Goal: Task Accomplishment & Management: Manage account settings

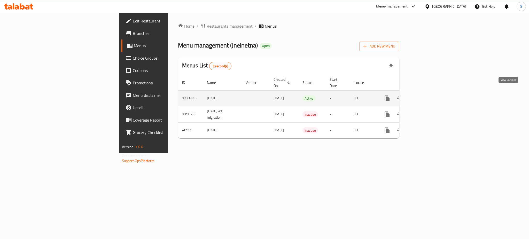
click at [428, 95] on icon "enhanced table" at bounding box center [424, 98] width 6 height 6
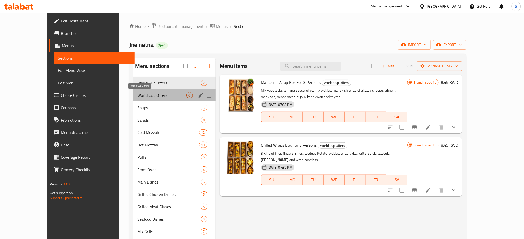
click at [148, 95] on span "World Cup Offers" at bounding box center [161, 95] width 49 height 6
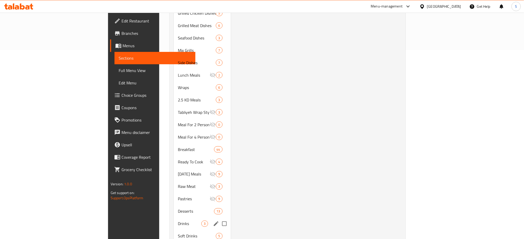
scroll to position [201, 0]
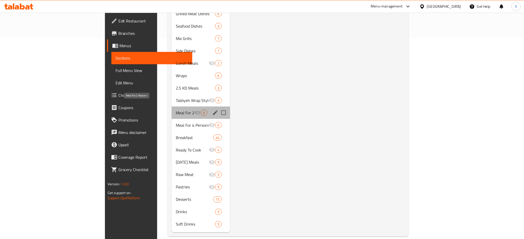
click at [176, 110] on span "Meal For 2 Persons" at bounding box center [185, 113] width 19 height 6
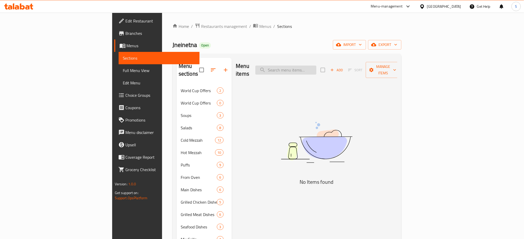
click at [316, 70] on input "search" at bounding box center [285, 70] width 61 height 9
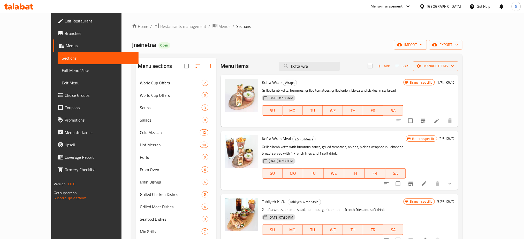
type input "kofta wra"
click at [160, 30] on div "Home / Restaurants management / Menus / Sections Jneinetna Open import export M…" at bounding box center [297, 226] width 331 height 407
click at [160, 27] on span "Restaurants management" at bounding box center [183, 26] width 46 height 6
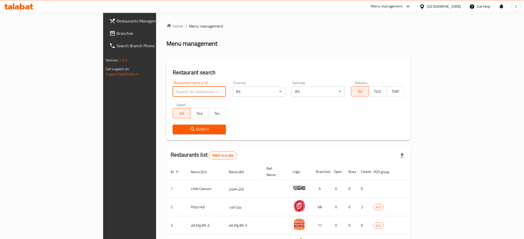
drag, startPoint x: 131, startPoint y: 91, endPoint x: 258, endPoint y: 64, distance: 129.8
click at [173, 91] on input "search" at bounding box center [199, 92] width 53 height 10
paste input "United Arabtik"
type input "United Arabtik"
click button "Search" at bounding box center [199, 130] width 53 height 10
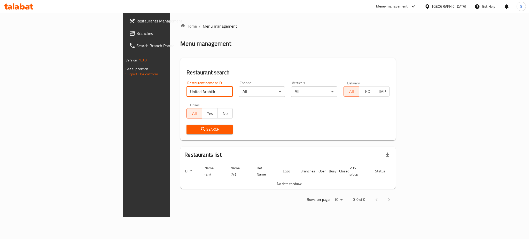
drag, startPoint x: 147, startPoint y: 94, endPoint x: 24, endPoint y: 89, distance: 122.8
click at [123, 81] on div "Restaurants Management Branches Search Branch Phone Version: 1.0.0 Get support …" at bounding box center [264, 115] width 283 height 204
paste input "search"
drag, startPoint x: 155, startPoint y: 83, endPoint x: 151, endPoint y: 87, distance: 6.2
click at [187, 84] on div "Restaurant name or ID Restaurant name or ID" at bounding box center [210, 89] width 46 height 16
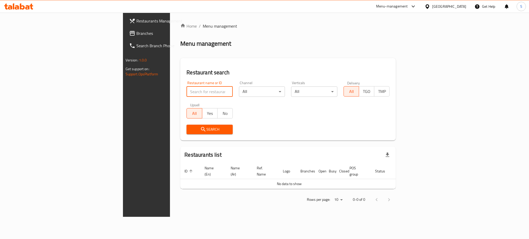
drag, startPoint x: 146, startPoint y: 92, endPoint x: 290, endPoint y: 74, distance: 145.0
click at [187, 91] on input "search" at bounding box center [210, 92] width 46 height 10
paste input "Trend Burger"
type input "Trend Burger"
click button "Search" at bounding box center [210, 130] width 46 height 10
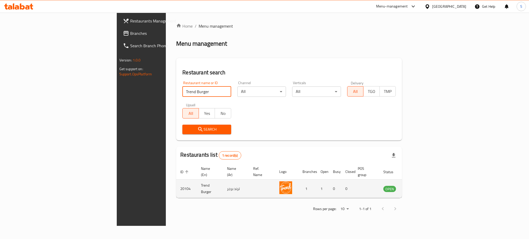
click at [420, 186] on link "enhanced table" at bounding box center [416, 189] width 10 height 6
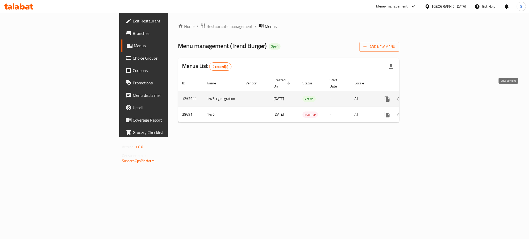
click at [428, 96] on icon "enhanced table" at bounding box center [424, 99] width 6 height 6
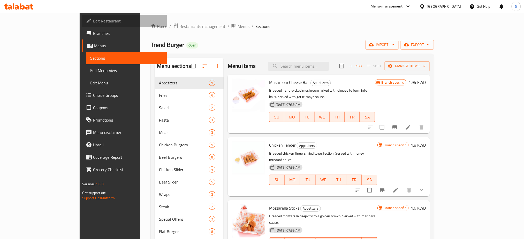
click at [93, 19] on span "Edit Restaurant" at bounding box center [128, 21] width 70 height 6
